Goal: Navigation & Orientation: Understand site structure

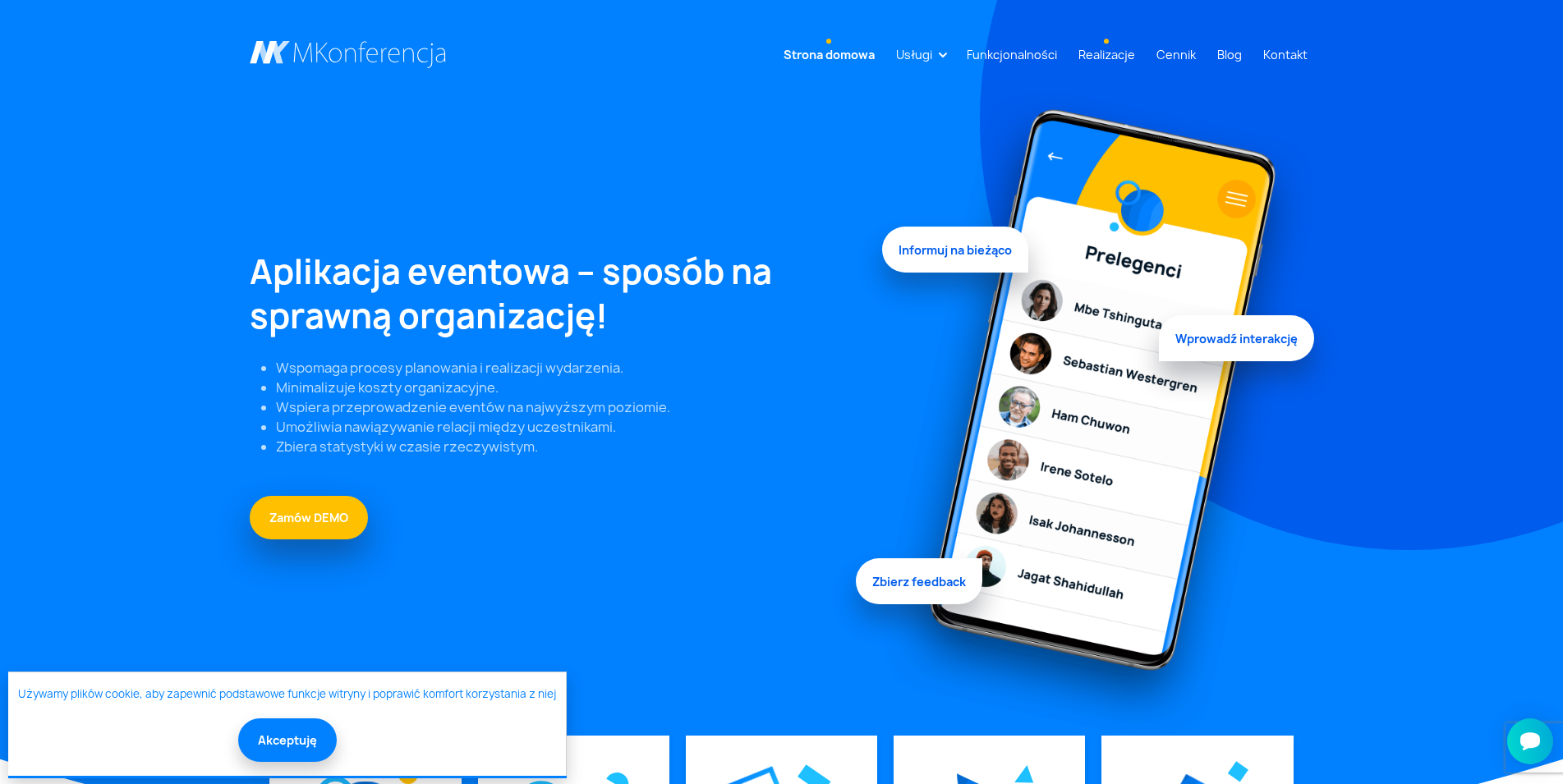
click at [1127, 55] on link "Realizacje" at bounding box center [1106, 55] width 70 height 30
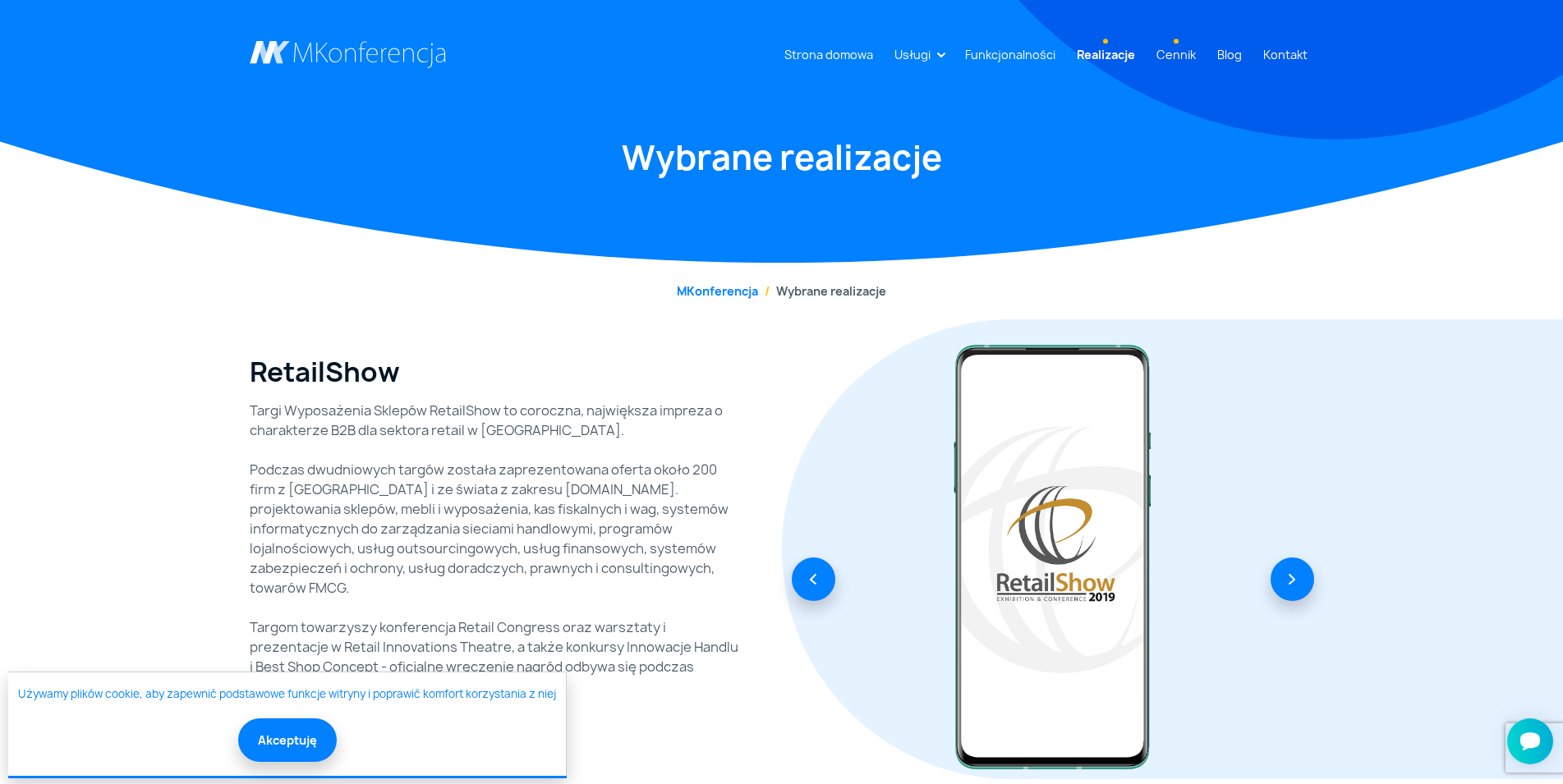
click at [1176, 50] on link "Cennik" at bounding box center [1176, 55] width 53 height 30
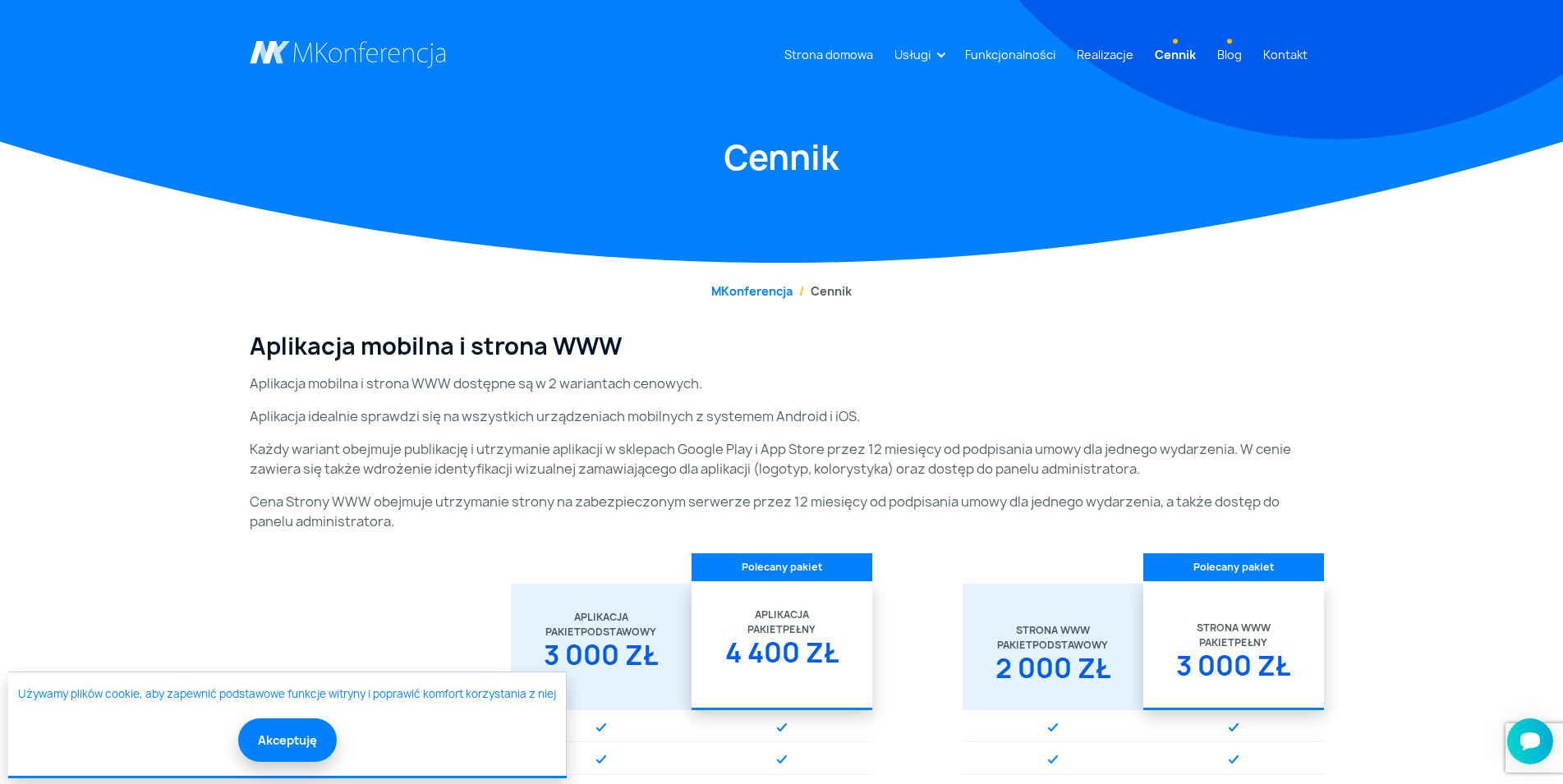
click at [1247, 50] on link "Blog" at bounding box center [1229, 55] width 38 height 30
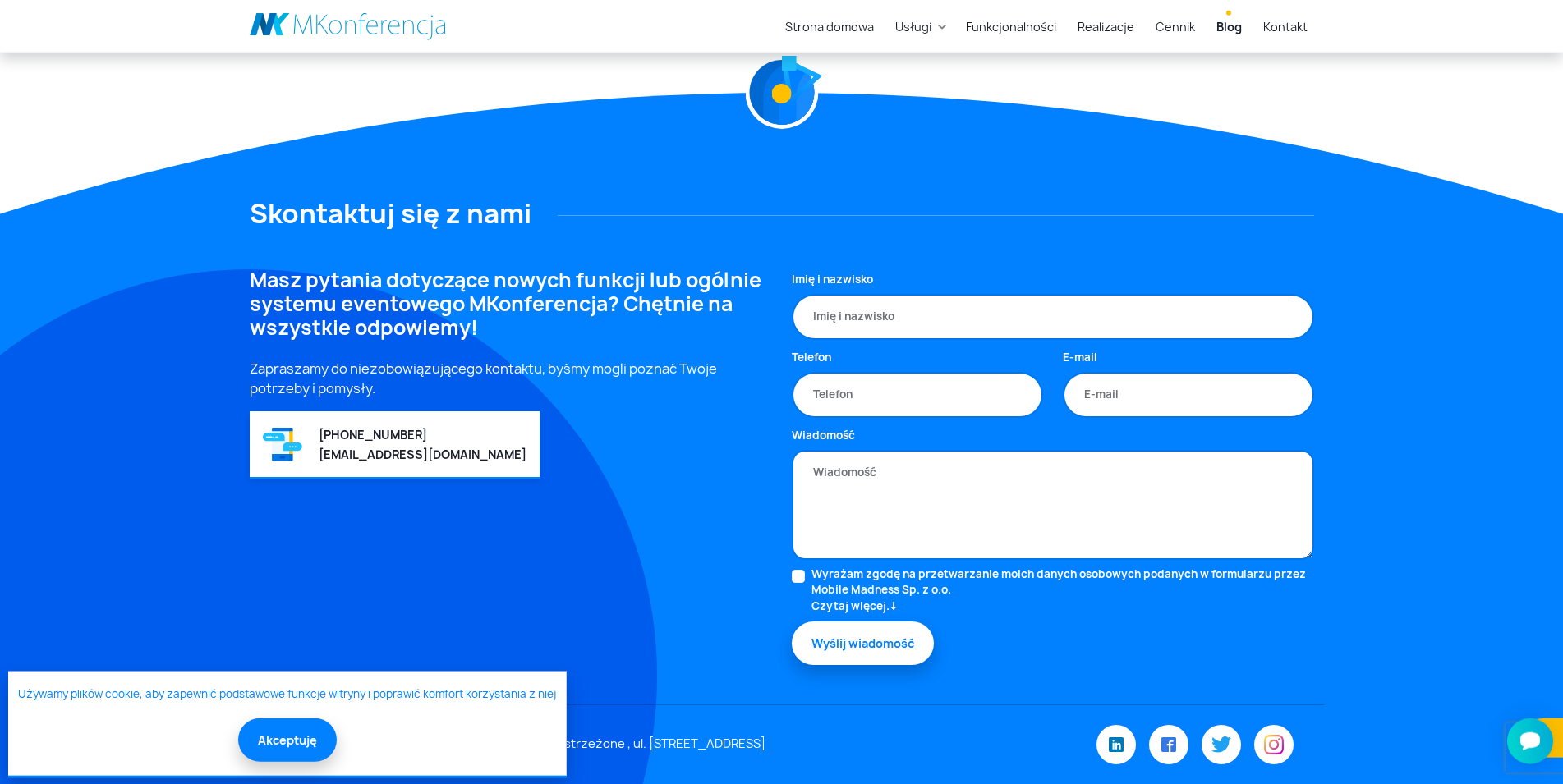
scroll to position [1775, 0]
